Goal: Check status: Check status

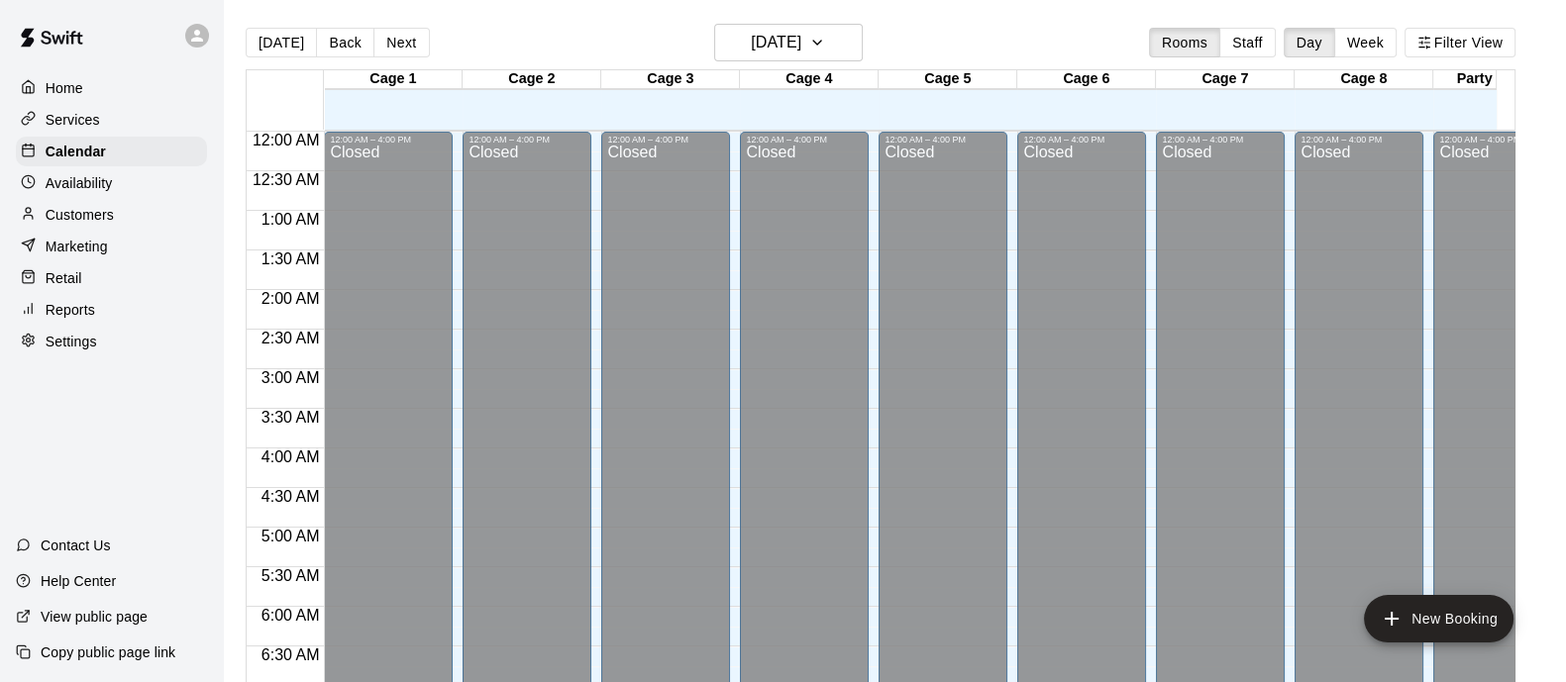
scroll to position [1144, 0]
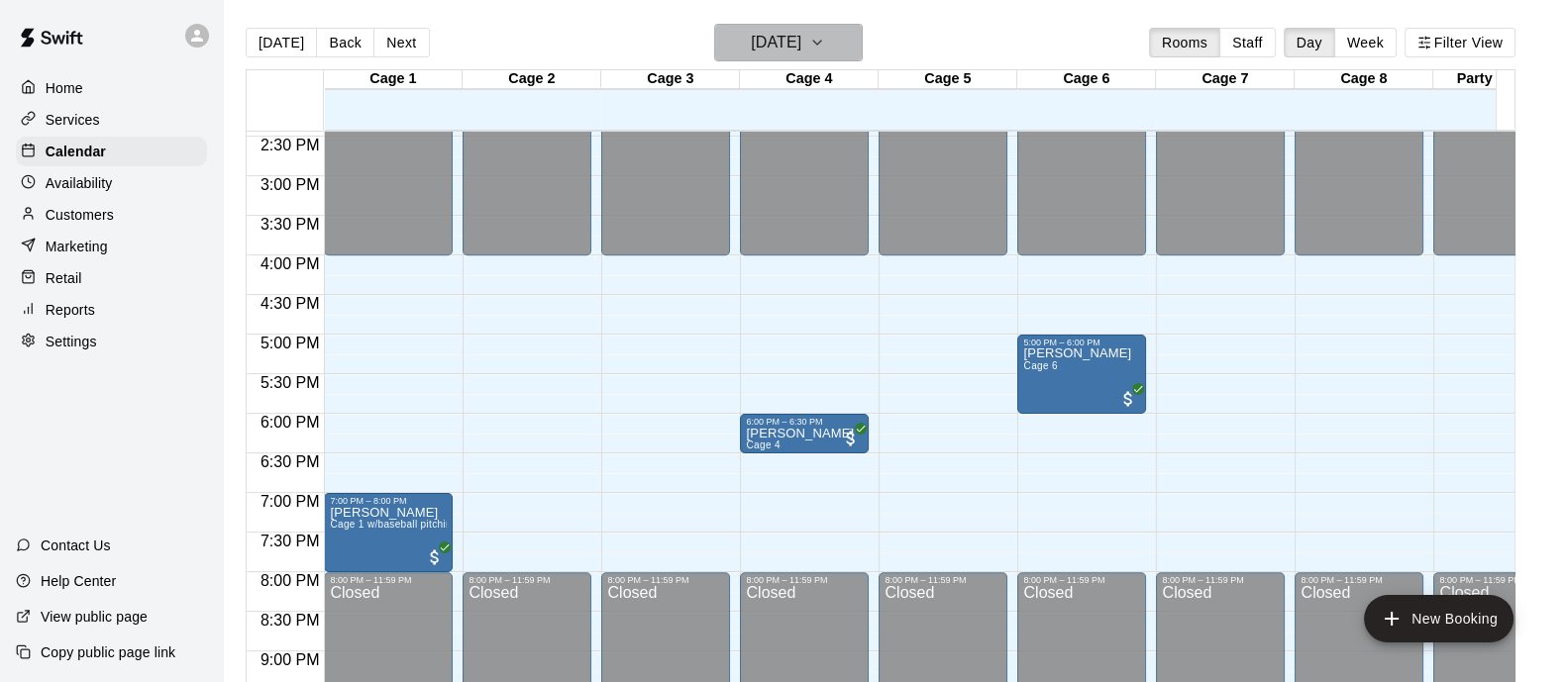
click at [812, 27] on button "Friday Sep 19" at bounding box center [788, 43] width 149 height 38
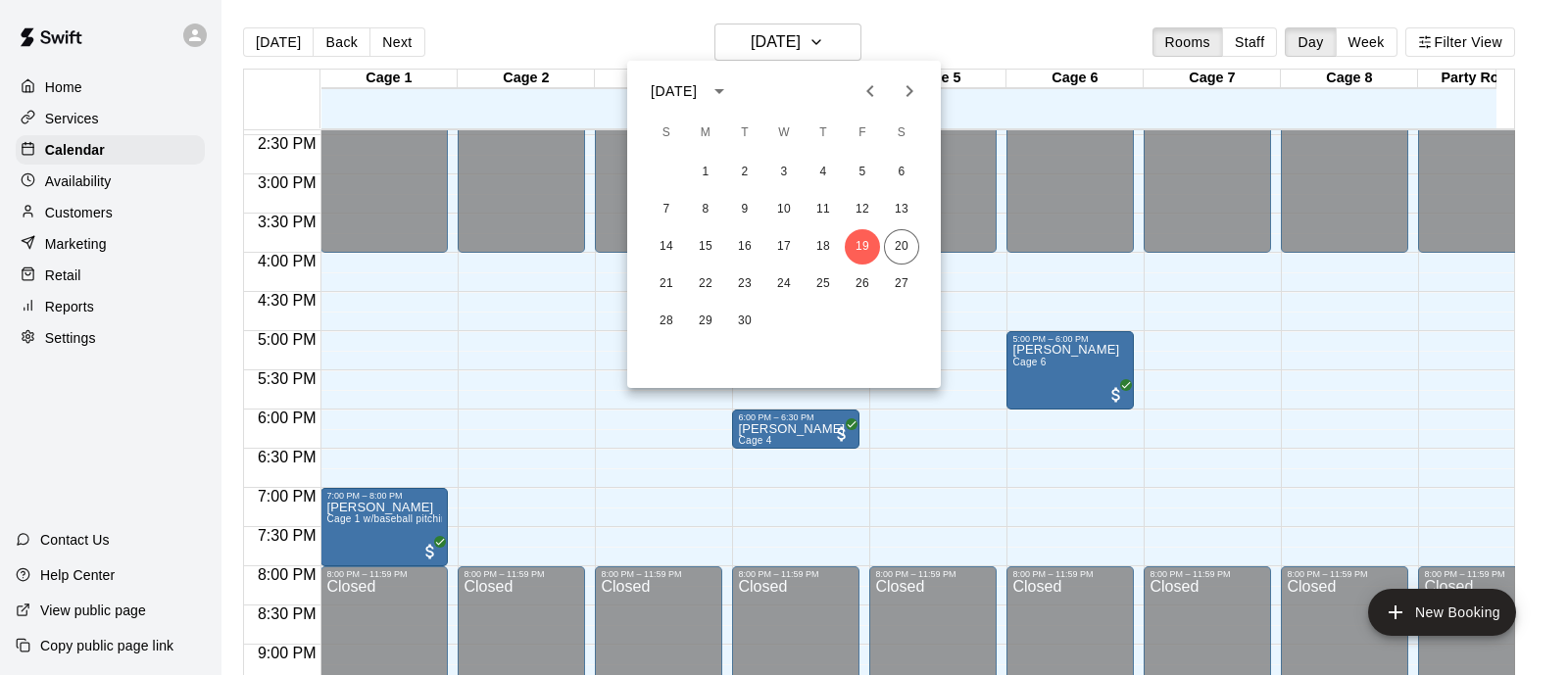
click at [898, 228] on div "1 2 3 4 5 6 7 8 9 10 11 12 13 14 15 16 17 18 19 20 21 22 23 24 25 26 27 28 29 30" at bounding box center [784, 246] width 314 height 188
click at [895, 253] on button "20" at bounding box center [901, 247] width 36 height 36
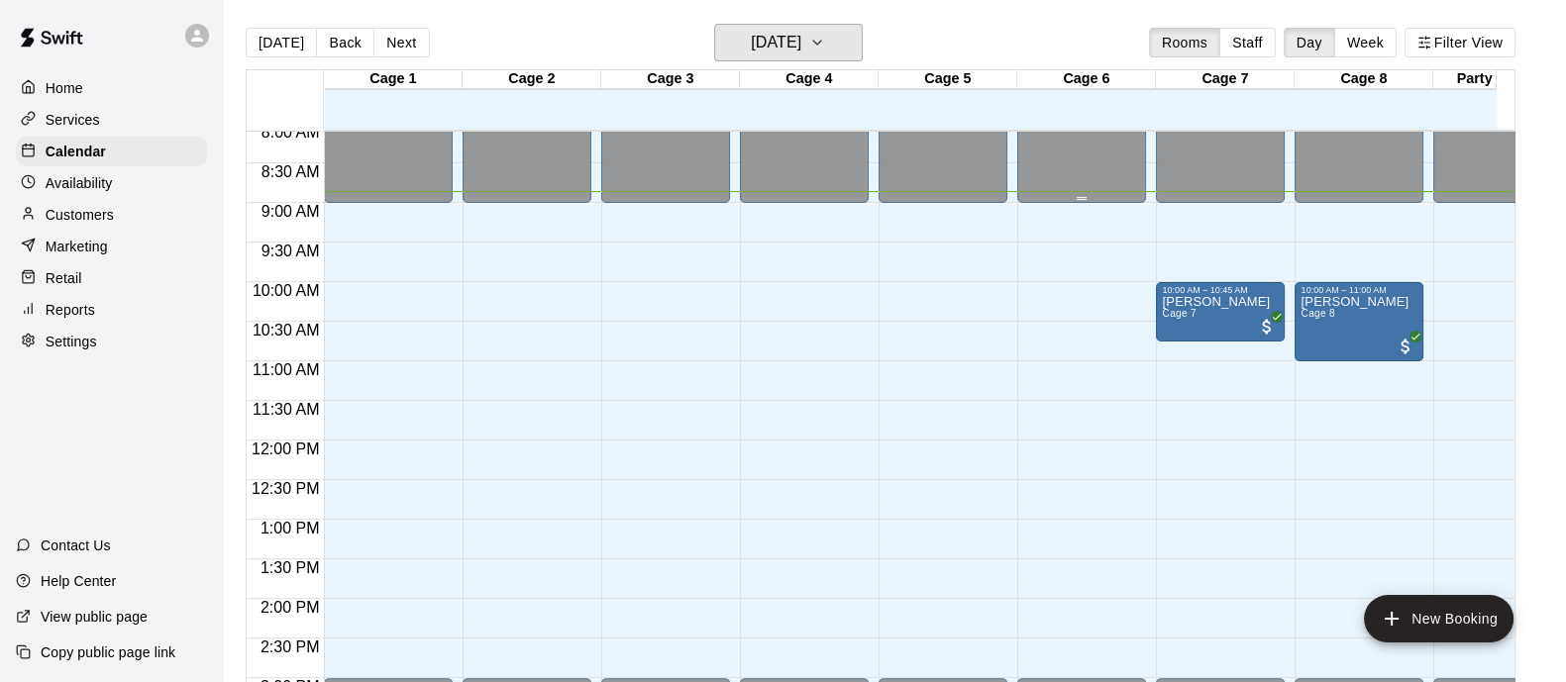
scroll to position [604, 0]
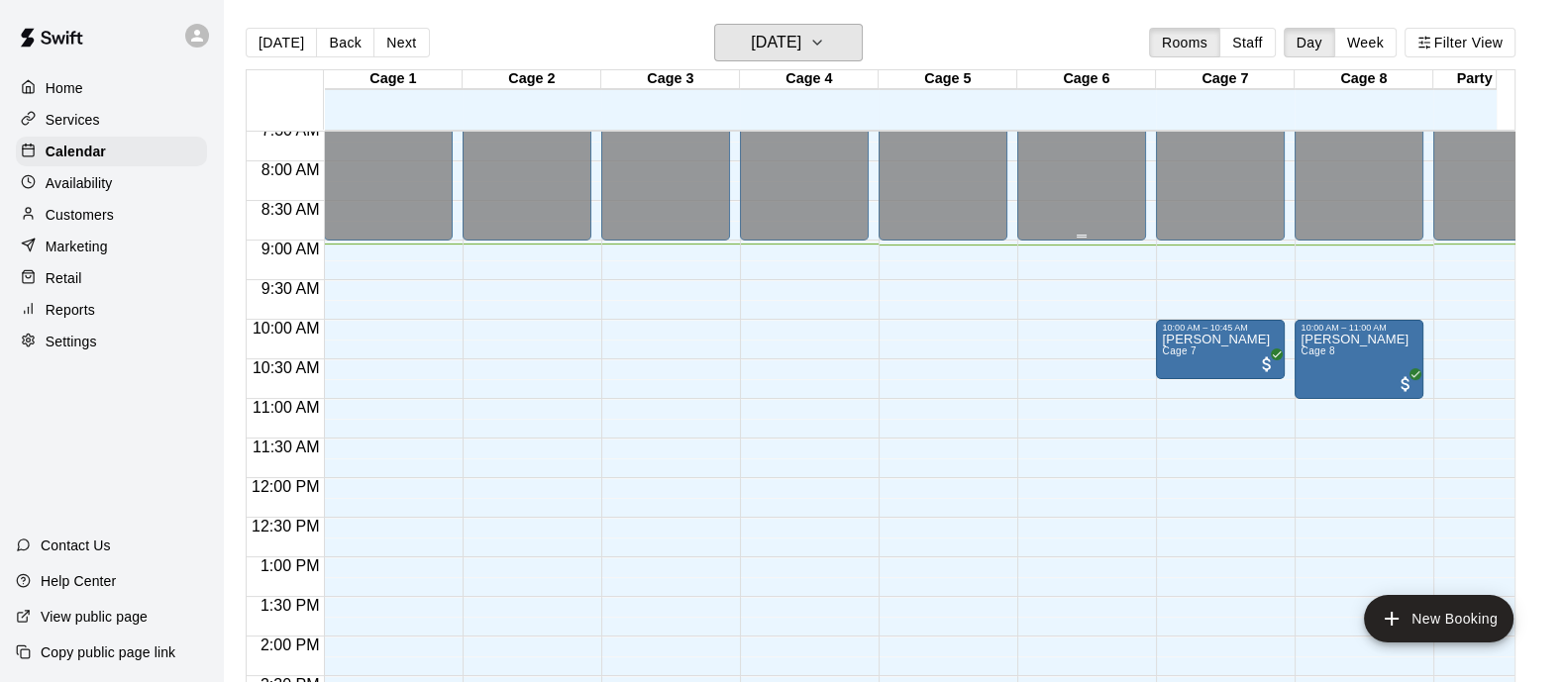
click at [714, 24] on button "Saturday Sep 20" at bounding box center [788, 43] width 149 height 38
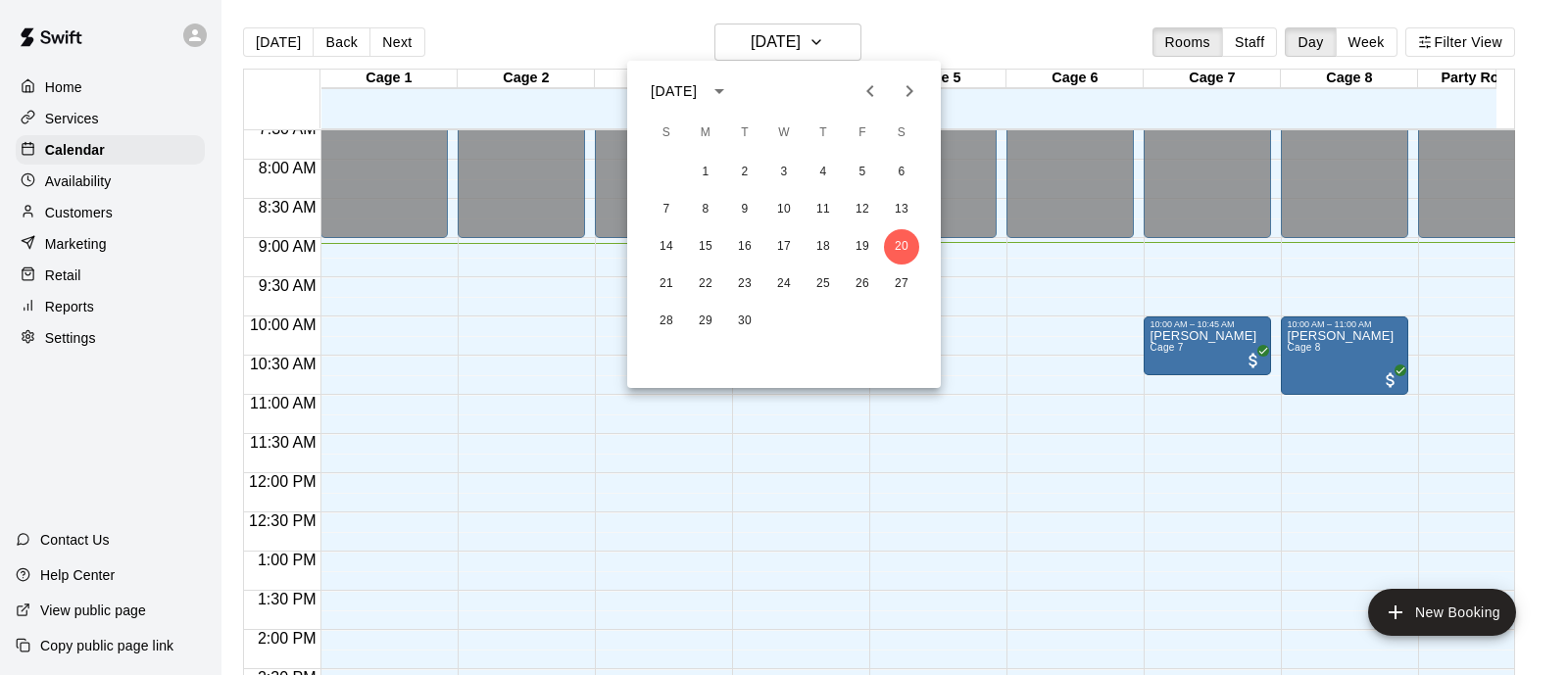
click at [852, 478] on div at bounding box center [784, 338] width 1568 height 675
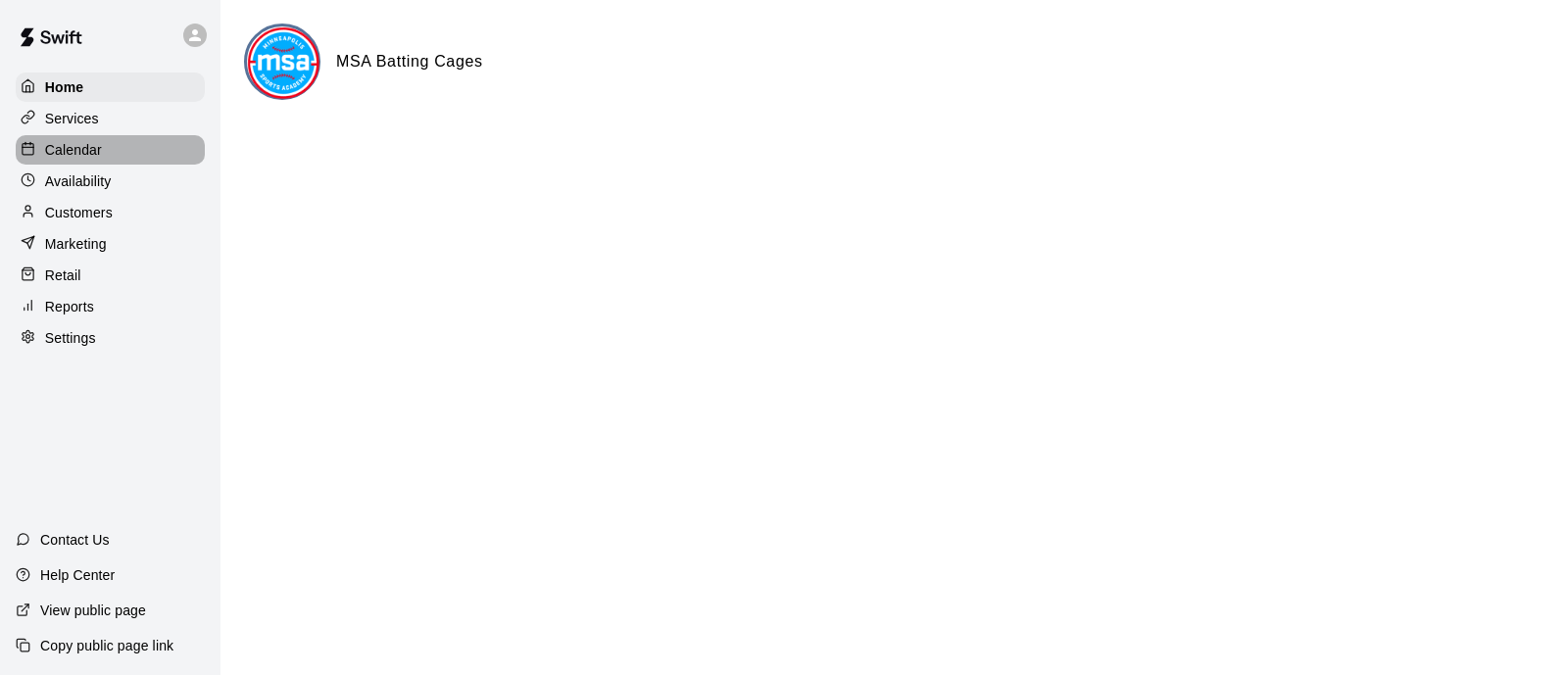
click at [120, 159] on div "Calendar" at bounding box center [110, 150] width 189 height 30
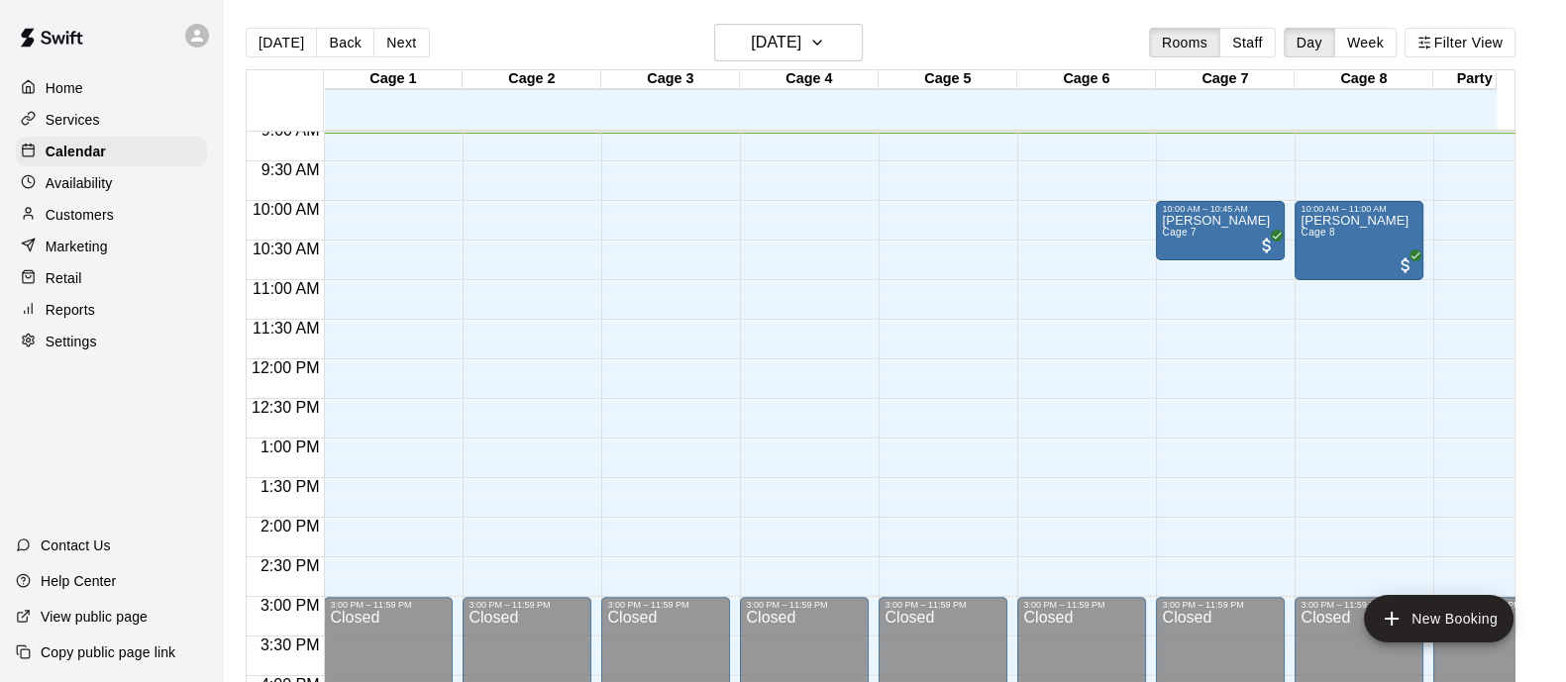
scroll to position [31, 0]
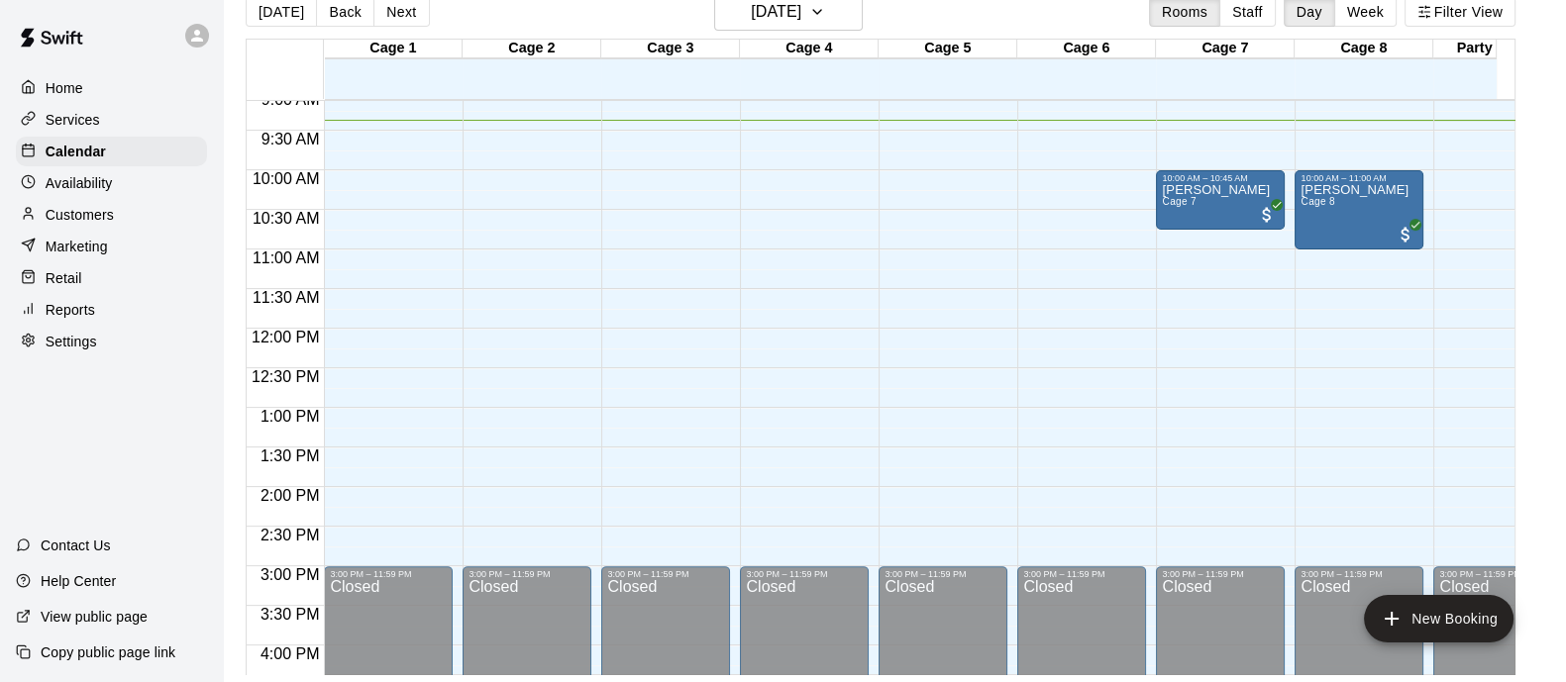
click at [1484, 217] on div "12:00 AM – 9:00 AM Closed 3:00 PM – 11:59 PM Closed" at bounding box center [1497, 328] width 129 height 1901
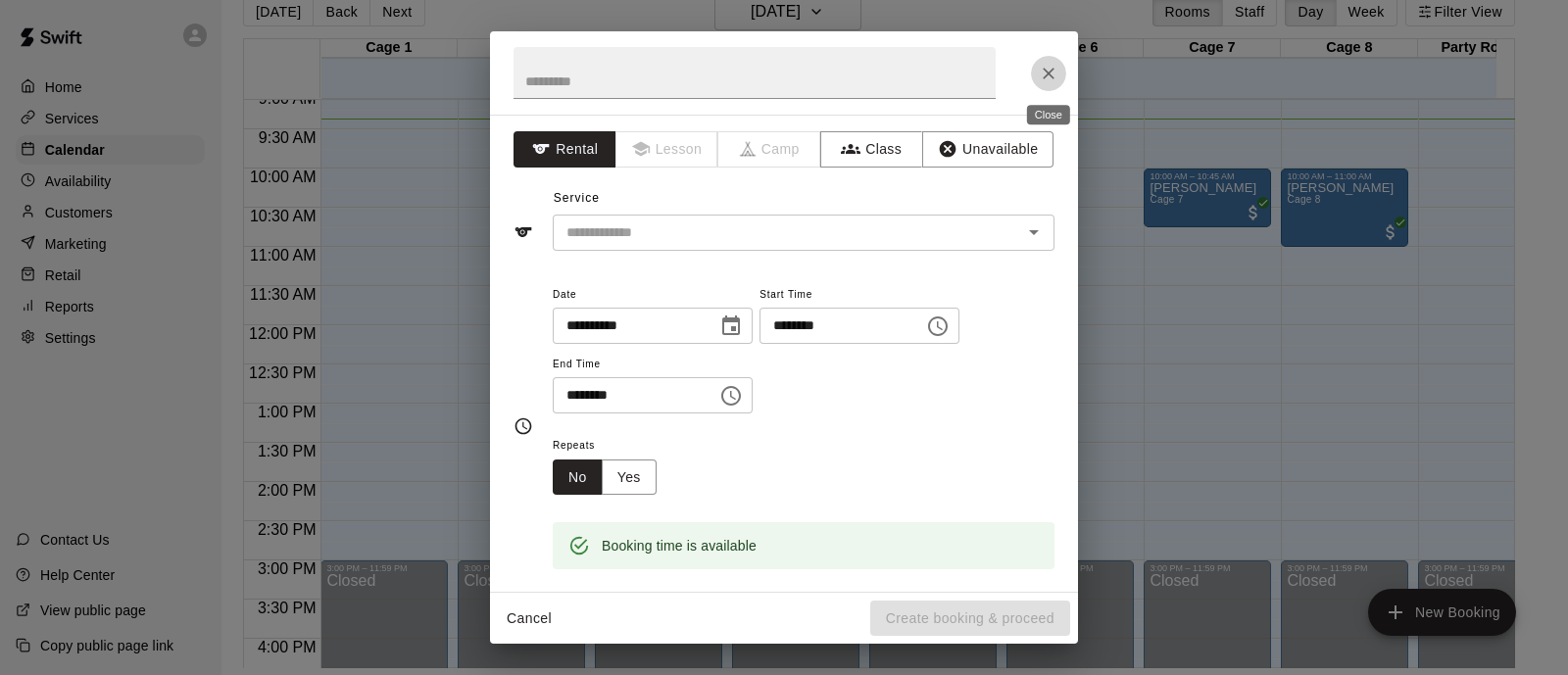
click at [1056, 73] on icon "Close" at bounding box center [1049, 73] width 20 height 20
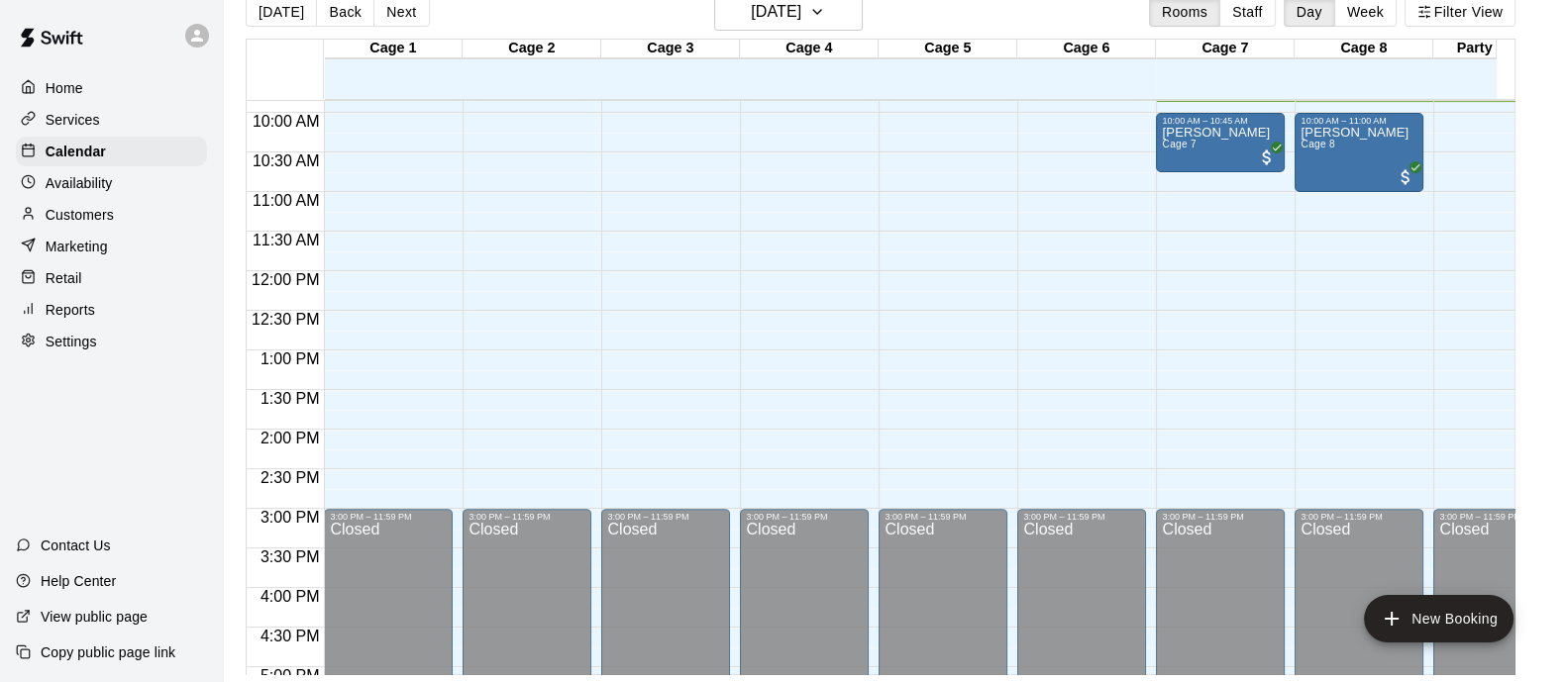
scroll to position [619, 0]
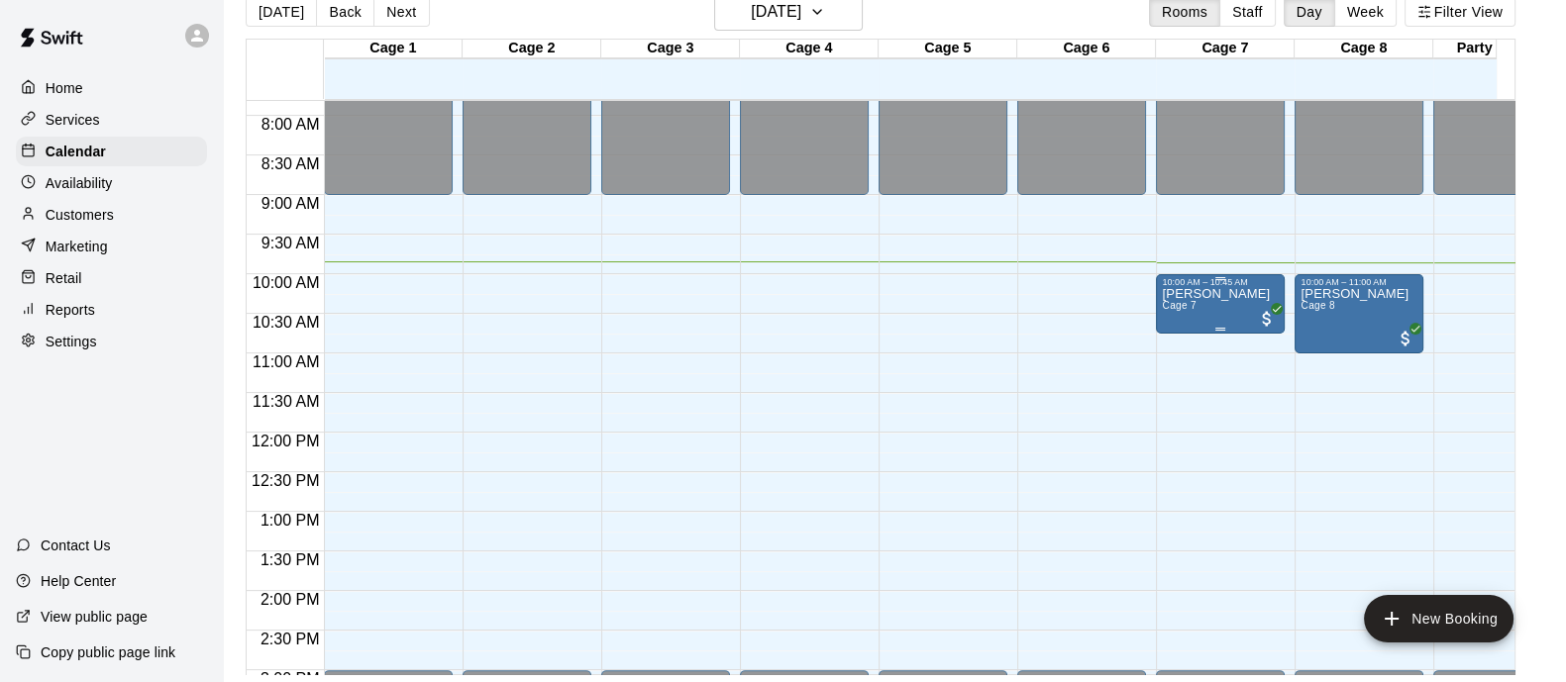
click at [1245, 316] on div "Cal Schneider Cage 7" at bounding box center [1220, 628] width 117 height 682
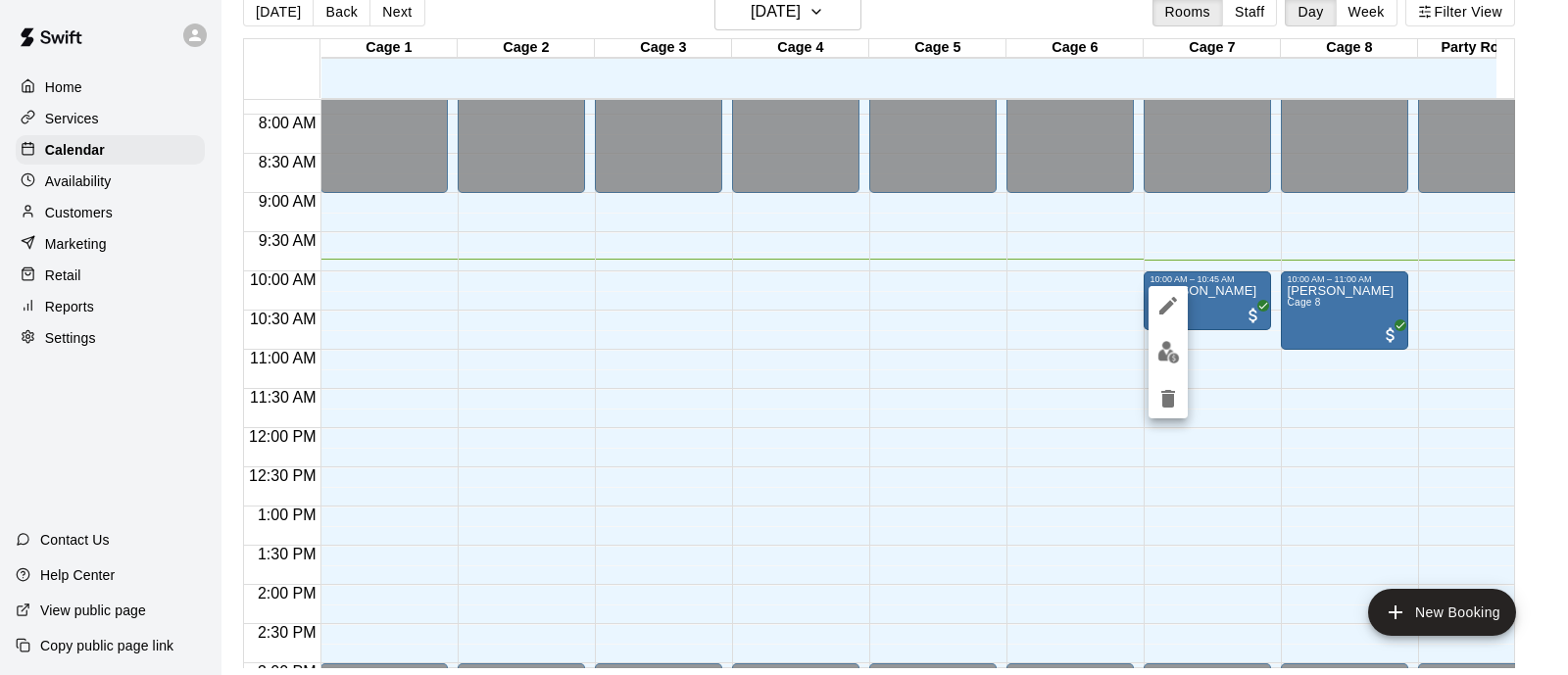
drag, startPoint x: 1372, startPoint y: 337, endPoint x: 1352, endPoint y: 367, distance: 36.1
click at [1372, 338] on div at bounding box center [784, 338] width 1568 height 675
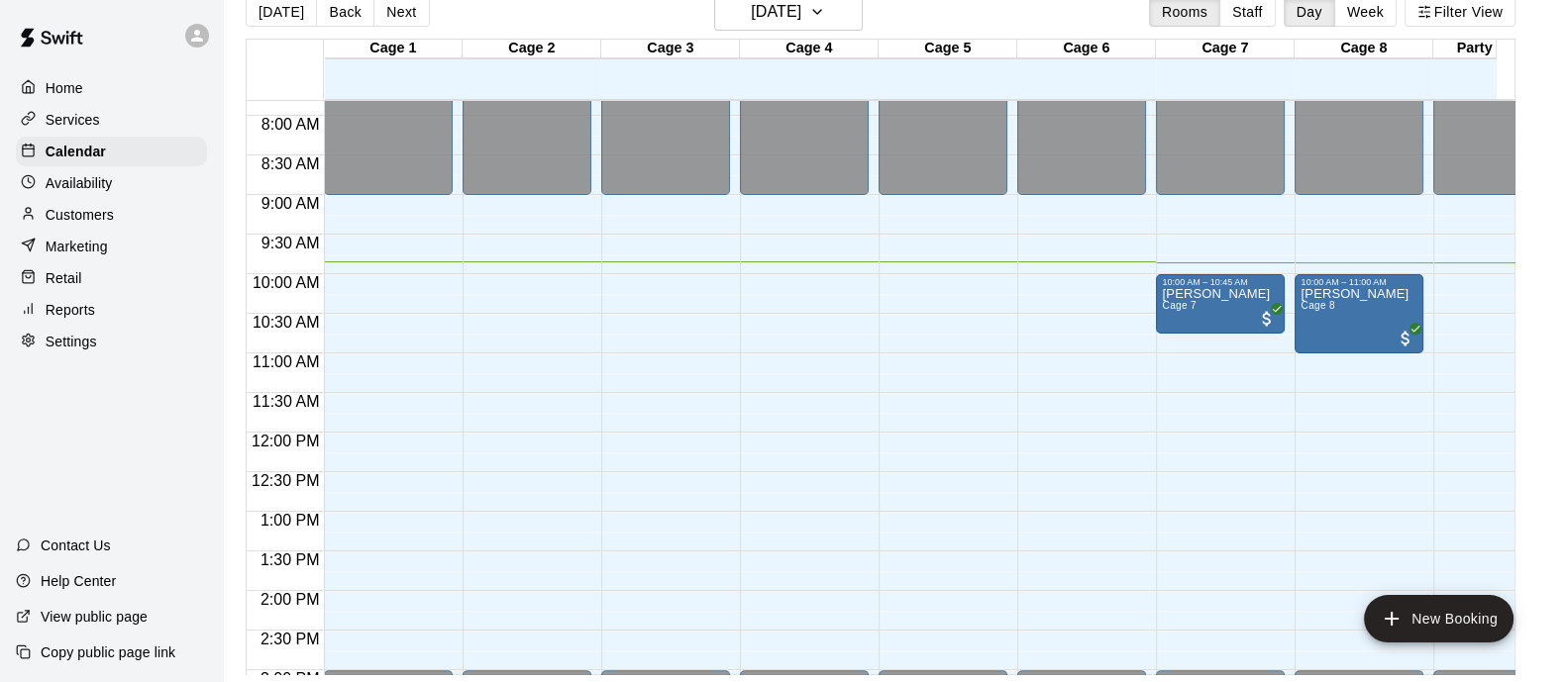
click at [1327, 420] on div "12:00 AM – 9:00 AM Closed 10:00 AM – 11:00 AM Bobby Fahlin Cage 8 3:00 PM – 11:…" at bounding box center [1358, 432] width 129 height 1901
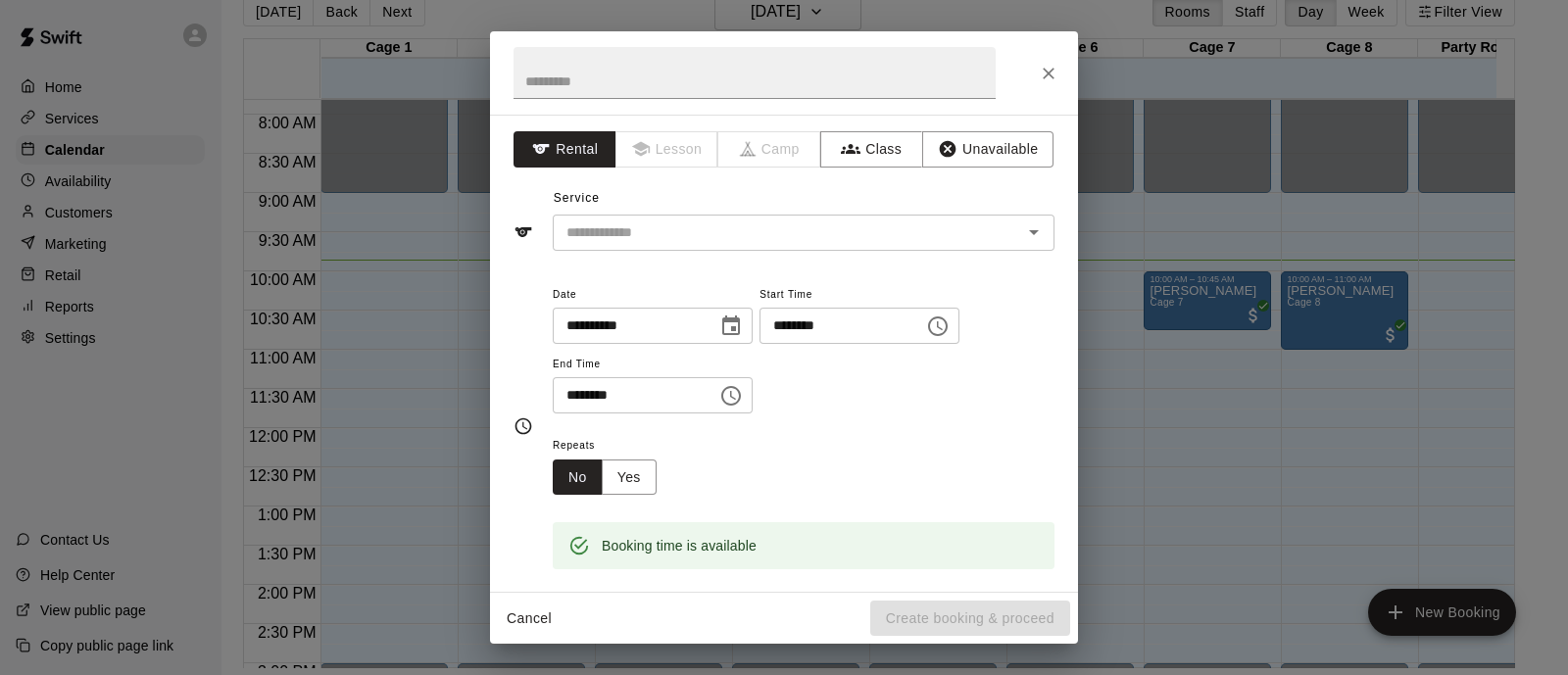
drag, startPoint x: 1031, startPoint y: 59, endPoint x: 1077, endPoint y: 123, distance: 78.8
click at [1054, 105] on div at bounding box center [784, 73] width 588 height 83
click at [1056, 80] on icon "Close" at bounding box center [1049, 73] width 20 height 20
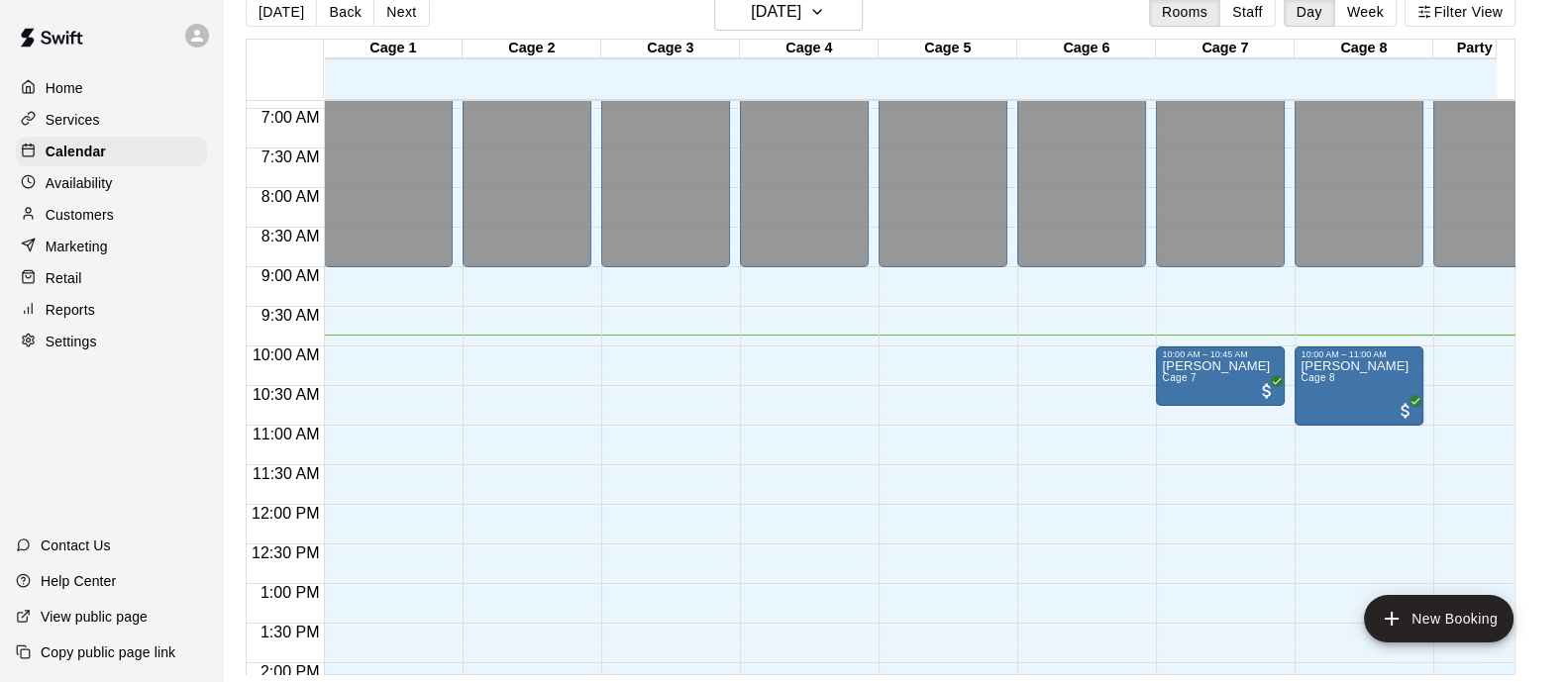
scroll to position [494, 0]
